Goal: Navigation & Orientation: Find specific page/section

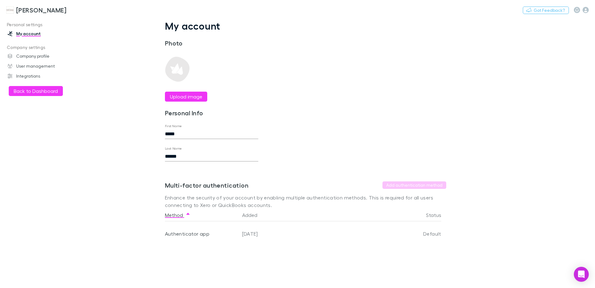
click at [37, 12] on h3 "[PERSON_NAME]" at bounding box center [41, 9] width 50 height 7
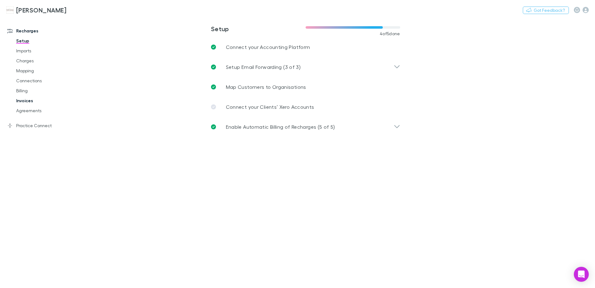
click at [26, 102] on link "Invoices" at bounding box center [47, 101] width 74 height 10
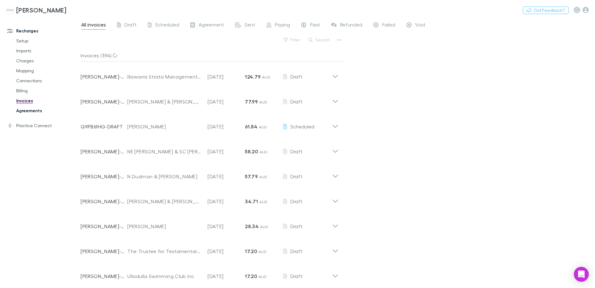
click at [34, 109] on link "Agreements" at bounding box center [47, 111] width 74 height 10
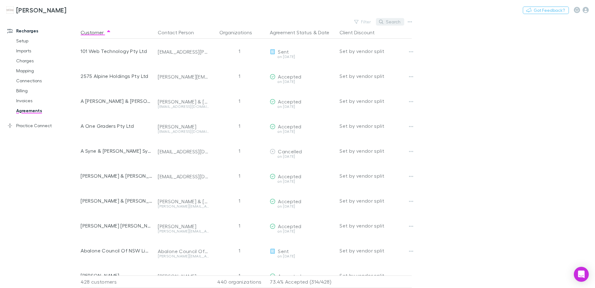
click at [392, 22] on button "Search" at bounding box center [390, 21] width 28 height 7
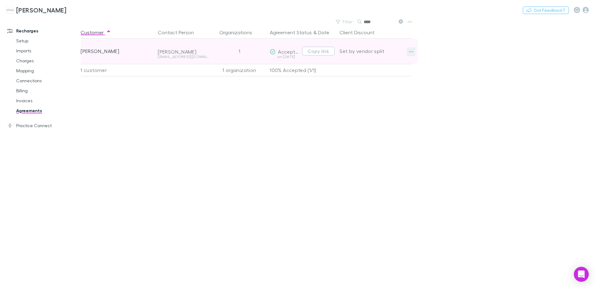
type input "****"
click at [410, 50] on icon "button" at bounding box center [411, 51] width 4 height 5
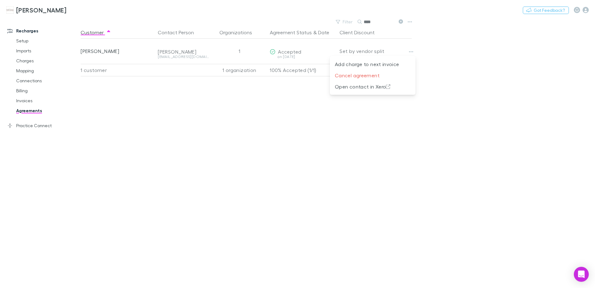
click at [276, 104] on div at bounding box center [297, 144] width 595 height 288
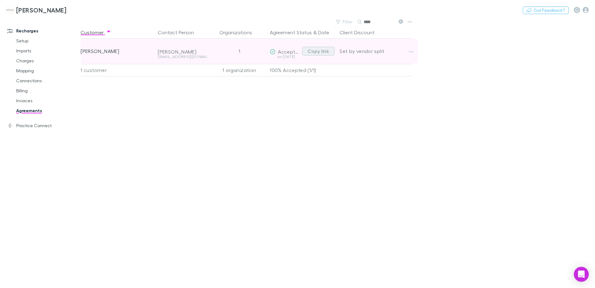
click at [319, 53] on button "Copy link" at bounding box center [318, 51] width 32 height 9
